Goal: Transaction & Acquisition: Purchase product/service

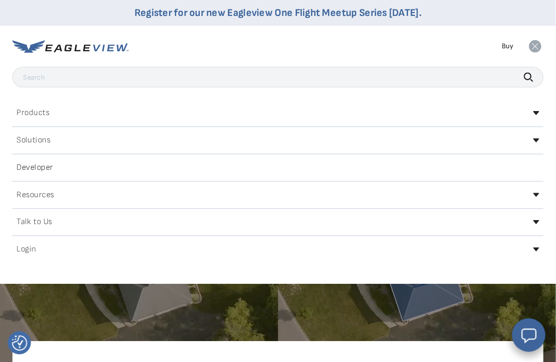
scroll to position [2, 0]
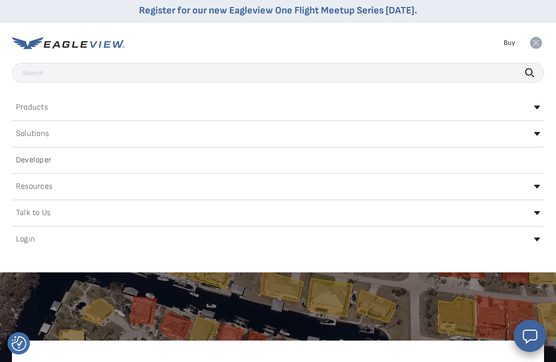
click at [435, 238] on div "Login" at bounding box center [278, 240] width 532 height 16
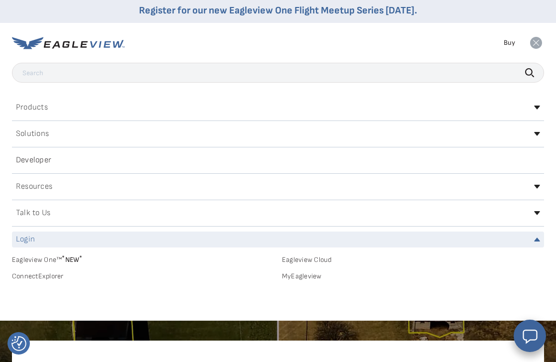
click at [312, 274] on link "MyEagleview" at bounding box center [413, 276] width 262 height 9
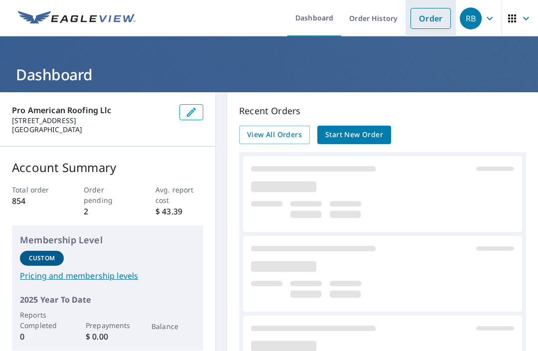
click at [421, 18] on link "Order" at bounding box center [431, 18] width 40 height 21
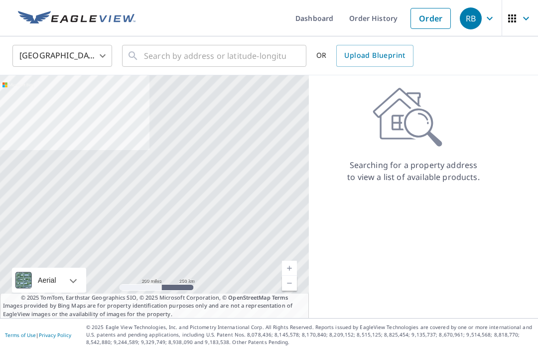
scroll to position [33, 0]
click at [222, 42] on input "text" at bounding box center [215, 56] width 142 height 28
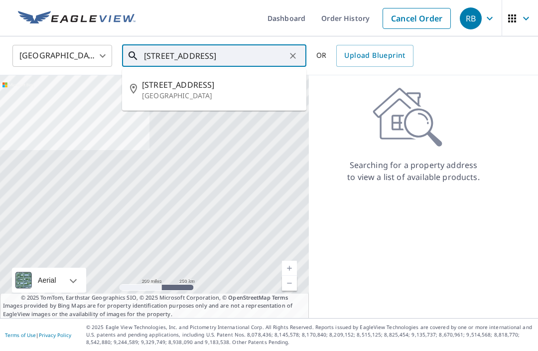
click at [182, 79] on span "1025 Hickory St" at bounding box center [220, 85] width 157 height 12
type input "1025 Hickory St Irving, TX 75060"
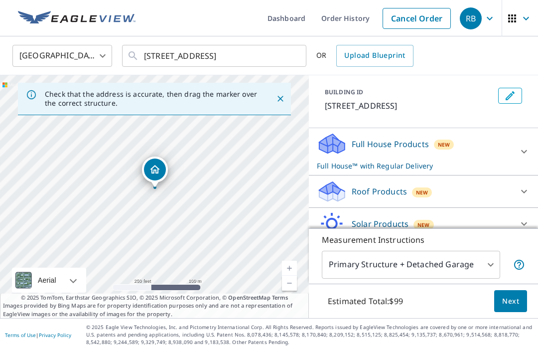
scroll to position [53, 0]
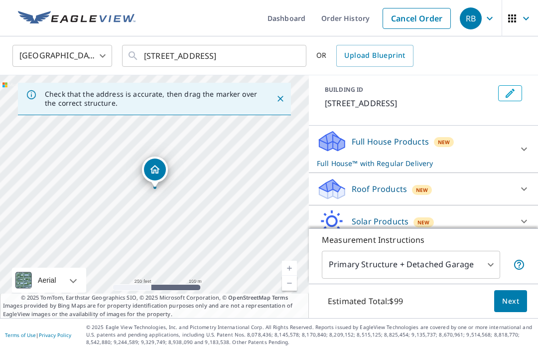
click at [517, 177] on div at bounding box center [524, 189] width 24 height 24
click at [490, 208] on label "Premium $47.25" at bounding box center [431, 214] width 198 height 12
click at [332, 208] on input "Premium $47.25" at bounding box center [324, 214] width 15 height 12
checkbox input "true"
checkbox input "false"
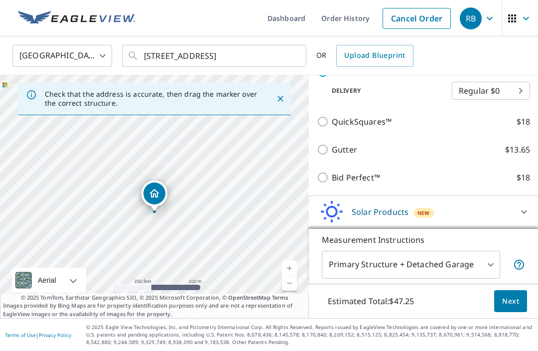
scroll to position [195, 0]
click at [481, 272] on body "RB RB Dashboard Order History Cancel Order RB United States US ​ 1025 Hickory S…" at bounding box center [269, 175] width 538 height 351
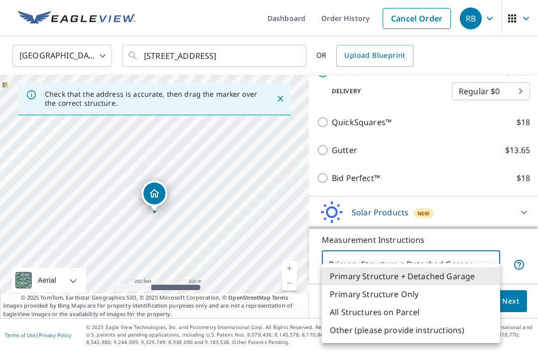
click at [417, 311] on li "All Structures on Parcel" at bounding box center [411, 312] width 178 height 18
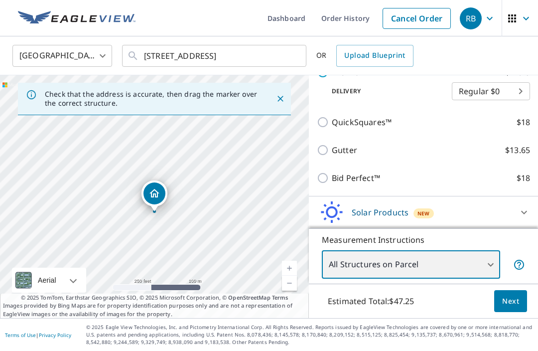
type input "3"
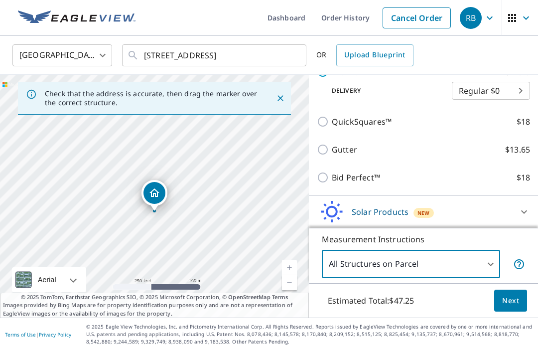
click at [516, 299] on span "Next" at bounding box center [510, 301] width 17 height 12
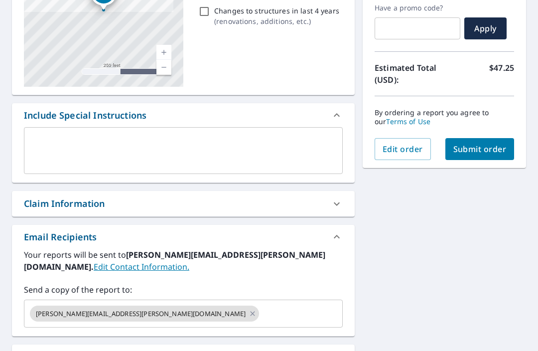
scroll to position [172, 0]
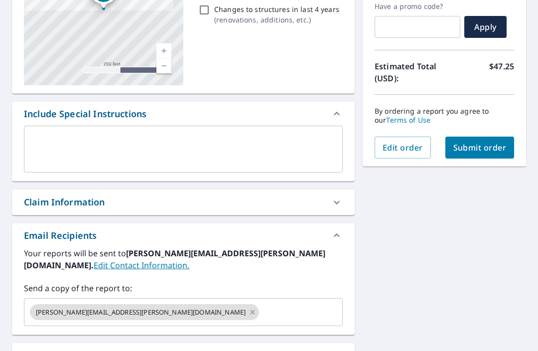
click at [249, 307] on icon at bounding box center [253, 312] width 8 height 11
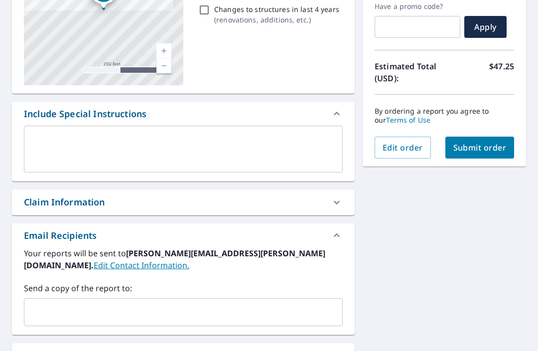
click at [195, 303] on input "text" at bounding box center [175, 312] width 295 height 19
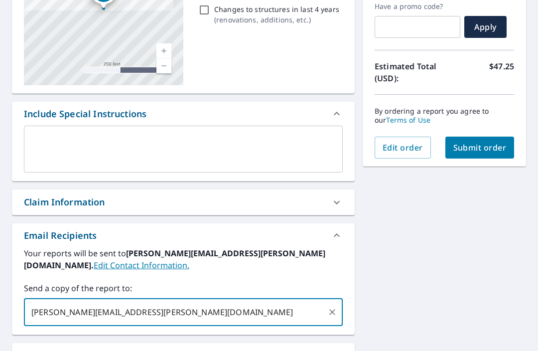
type input "Edgar.ruelas@proamericanroofing.com"
click at [431, 266] on div "1025 Hickory St Irving, TX 75060 Aerial Road A standard road map Aerial A detai…" at bounding box center [269, 184] width 538 height 529
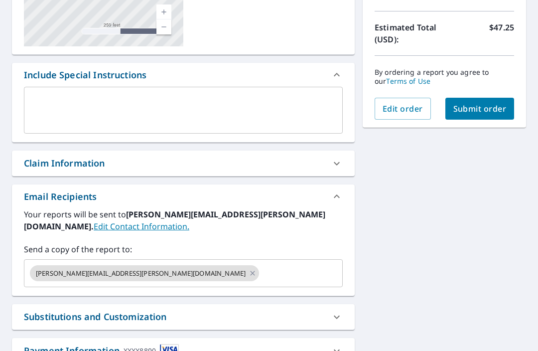
scroll to position [212, 0]
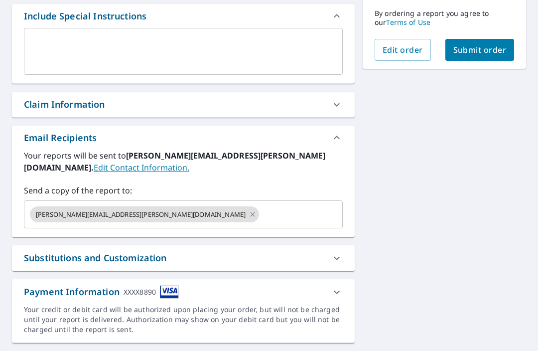
click at [485, 44] on span "Submit order" at bounding box center [480, 49] width 53 height 11
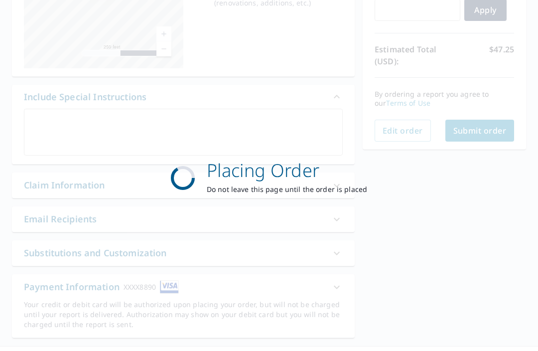
scroll to position [184, 0]
